Goal: Task Accomplishment & Management: Manage account settings

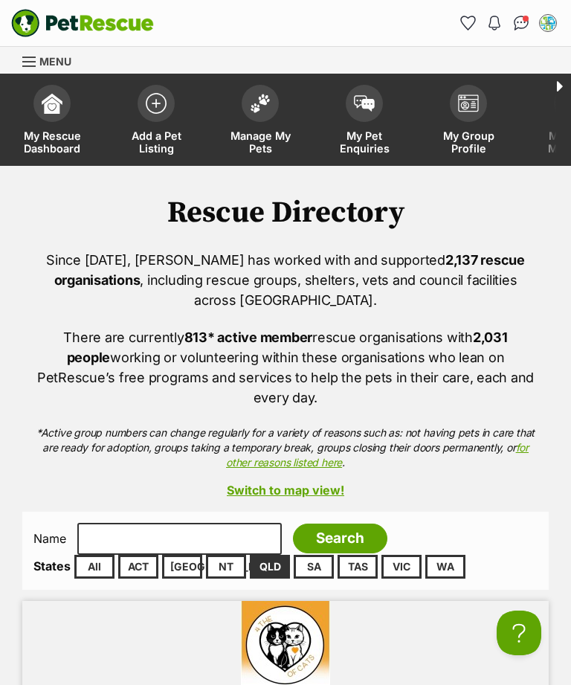
click at [261, 126] on link "Manage My Pets" at bounding box center [260, 121] width 104 height 88
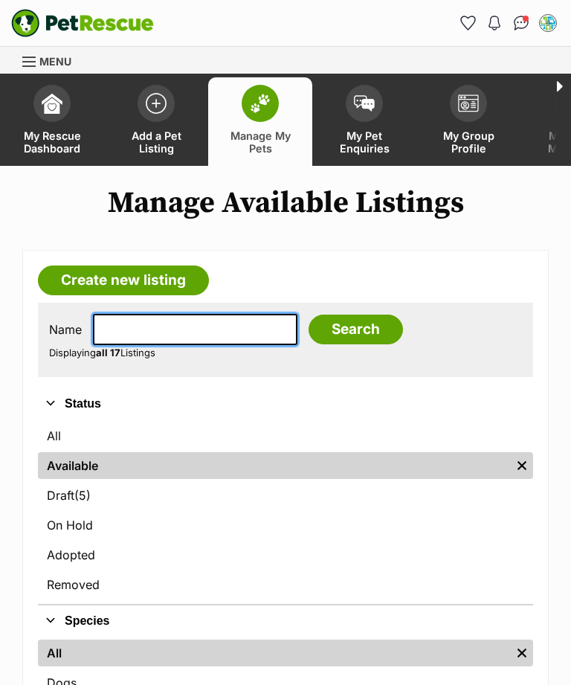
click at [157, 329] on input "text" at bounding box center [195, 329] width 204 height 31
type input "Levi"
click at [330, 332] on input "Search" at bounding box center [355, 329] width 94 height 30
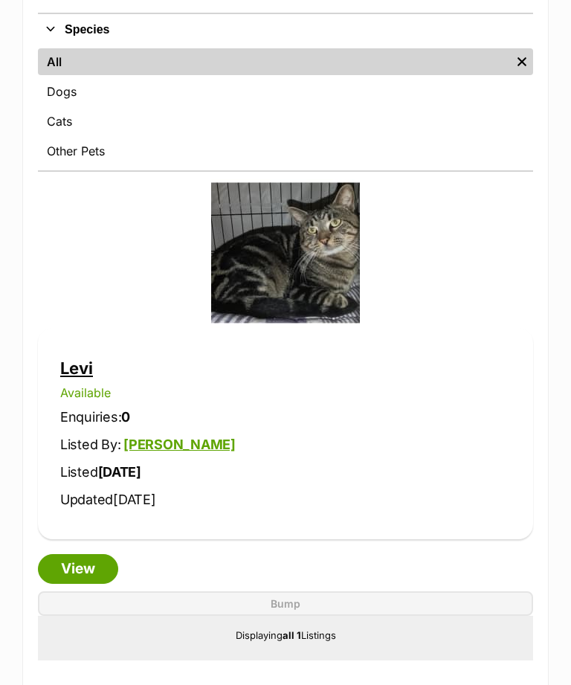
scroll to position [572, 0]
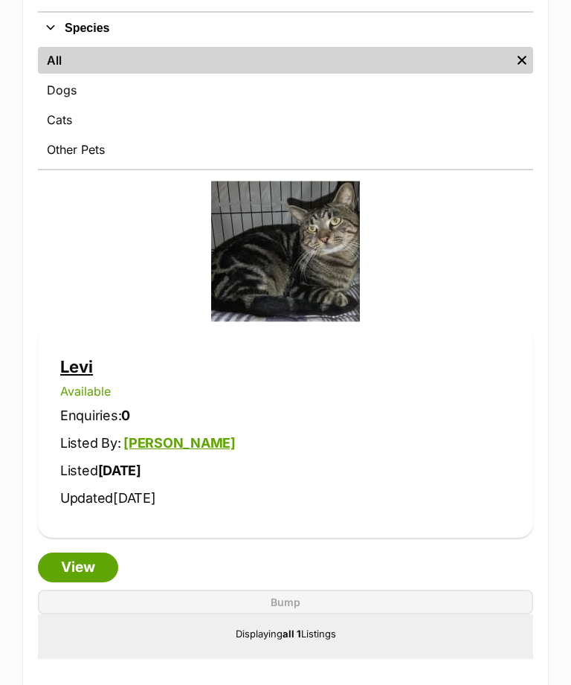
click at [93, 565] on link "View" at bounding box center [78, 567] width 80 height 30
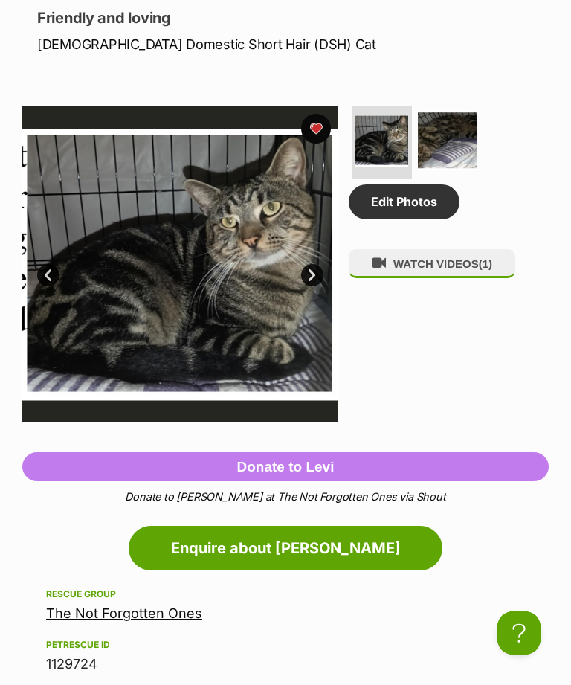
scroll to position [783, 0]
